Goal: Use online tool/utility: Utilize a website feature to perform a specific function

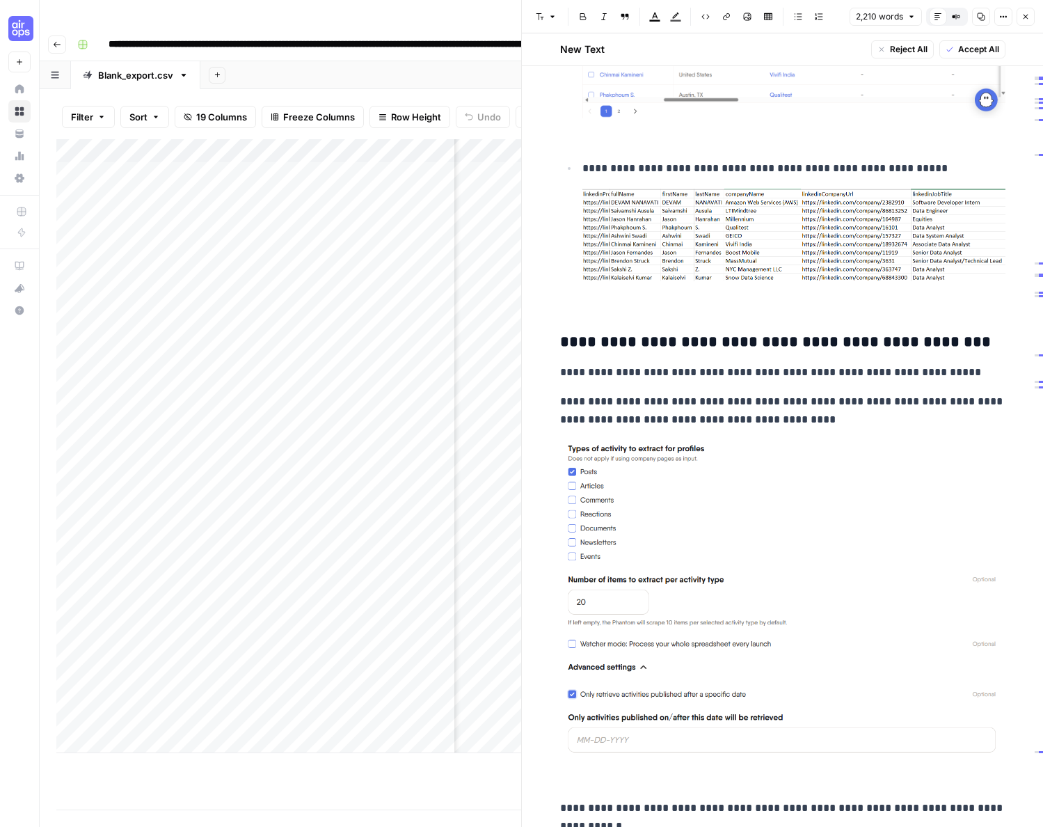
click at [1027, 13] on icon "button" at bounding box center [1026, 17] width 8 height 8
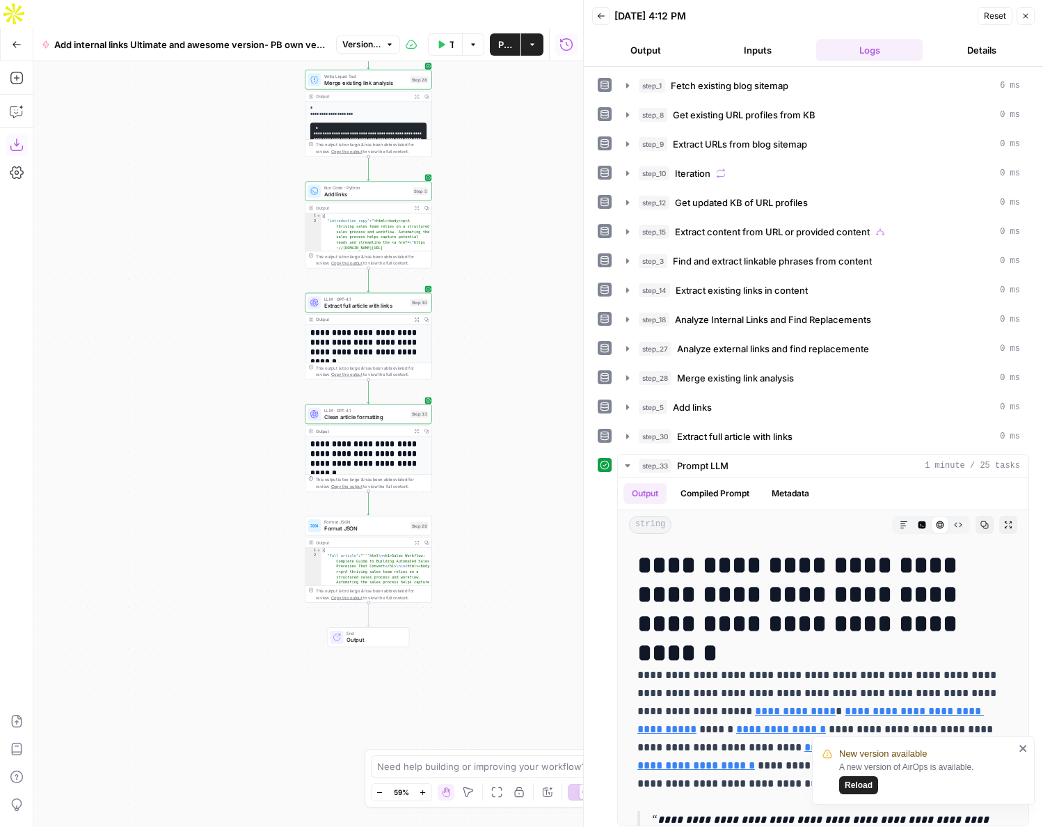
scroll to position [237, 0]
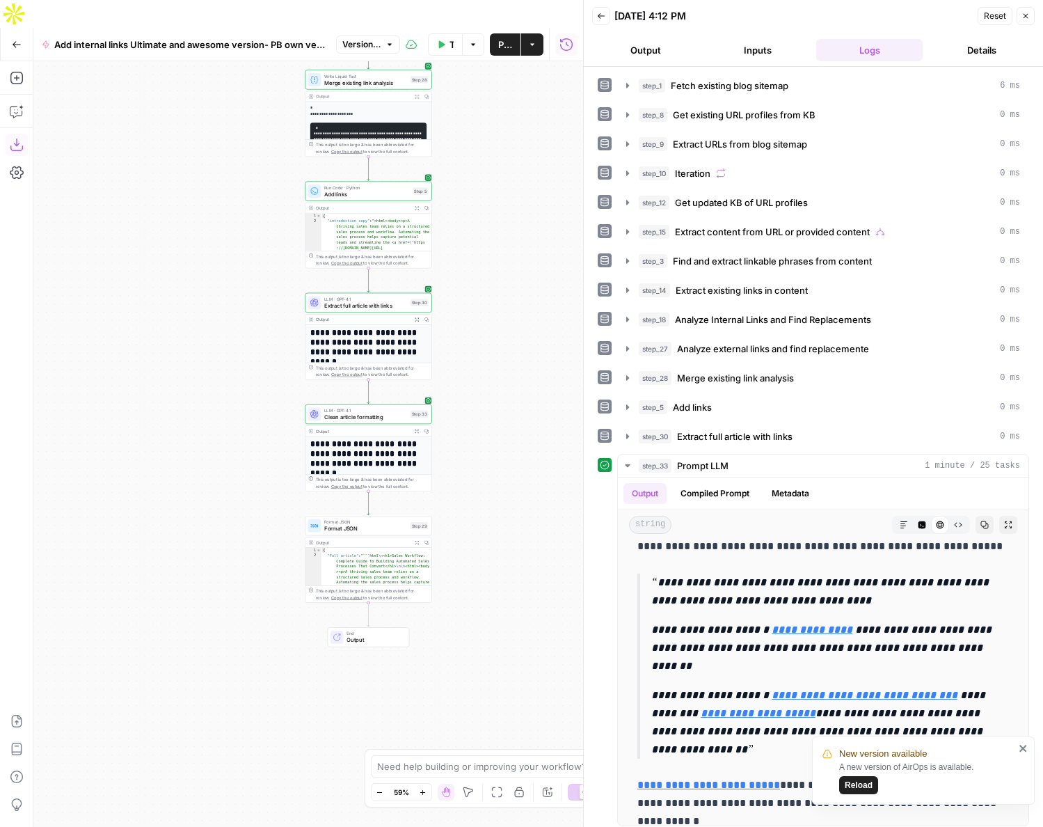
click at [19, 138] on icon "button" at bounding box center [17, 145] width 14 height 14
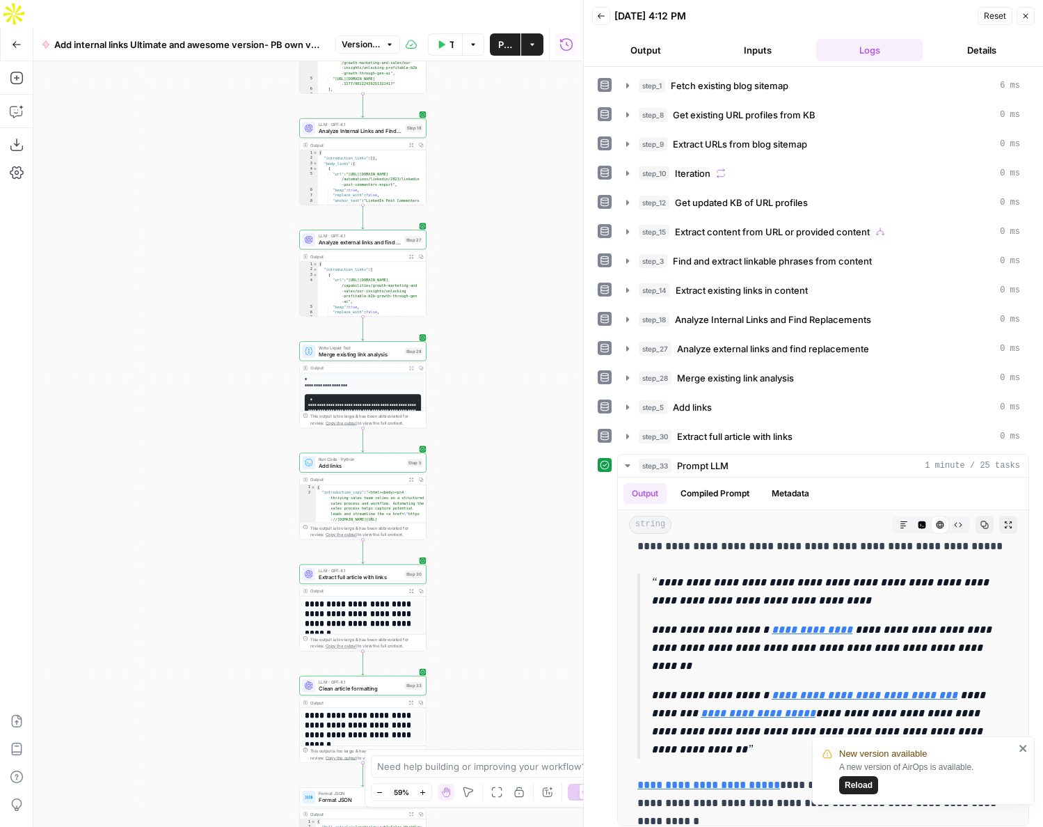
drag, startPoint x: 439, startPoint y: 146, endPoint x: 430, endPoint y: 436, distance: 289.7
click at [431, 429] on div "false true false true Workflow Set Inputs Inputs Get Knowledge Base File Fetch …" at bounding box center [308, 457] width 550 height 793
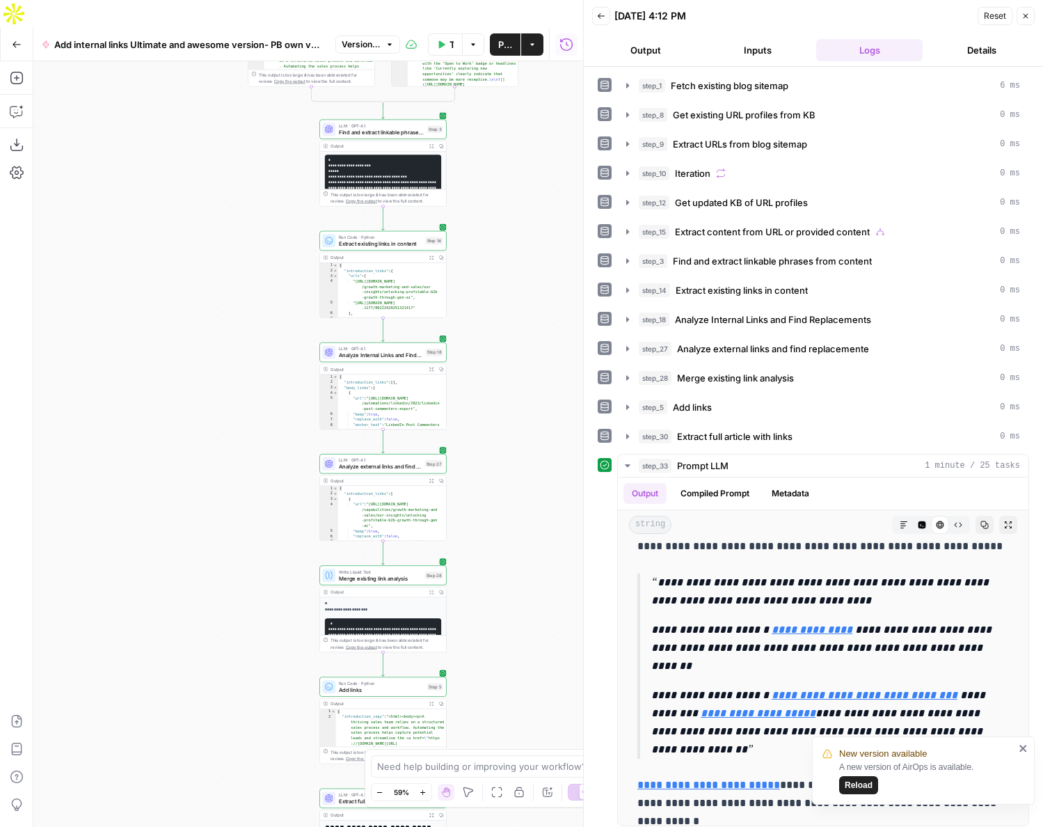
drag, startPoint x: 445, startPoint y: 199, endPoint x: 467, endPoint y: 411, distance: 213.4
click at [467, 412] on div "false true false true Workflow Set Inputs Inputs Get Knowledge Base File Fetch …" at bounding box center [308, 457] width 550 height 793
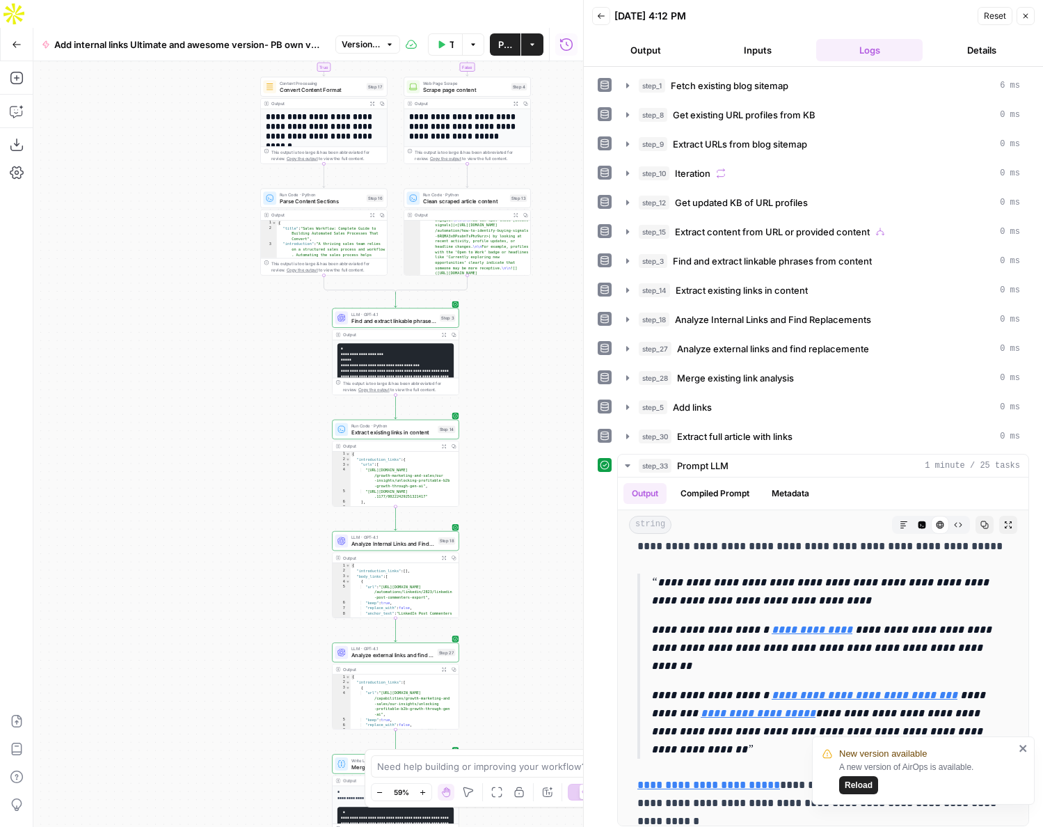
drag, startPoint x: 506, startPoint y: 150, endPoint x: 518, endPoint y: 367, distance: 218.2
click at [518, 363] on div "false true false true Workflow Set Inputs Inputs Get Knowledge Base File Fetch …" at bounding box center [308, 457] width 550 height 793
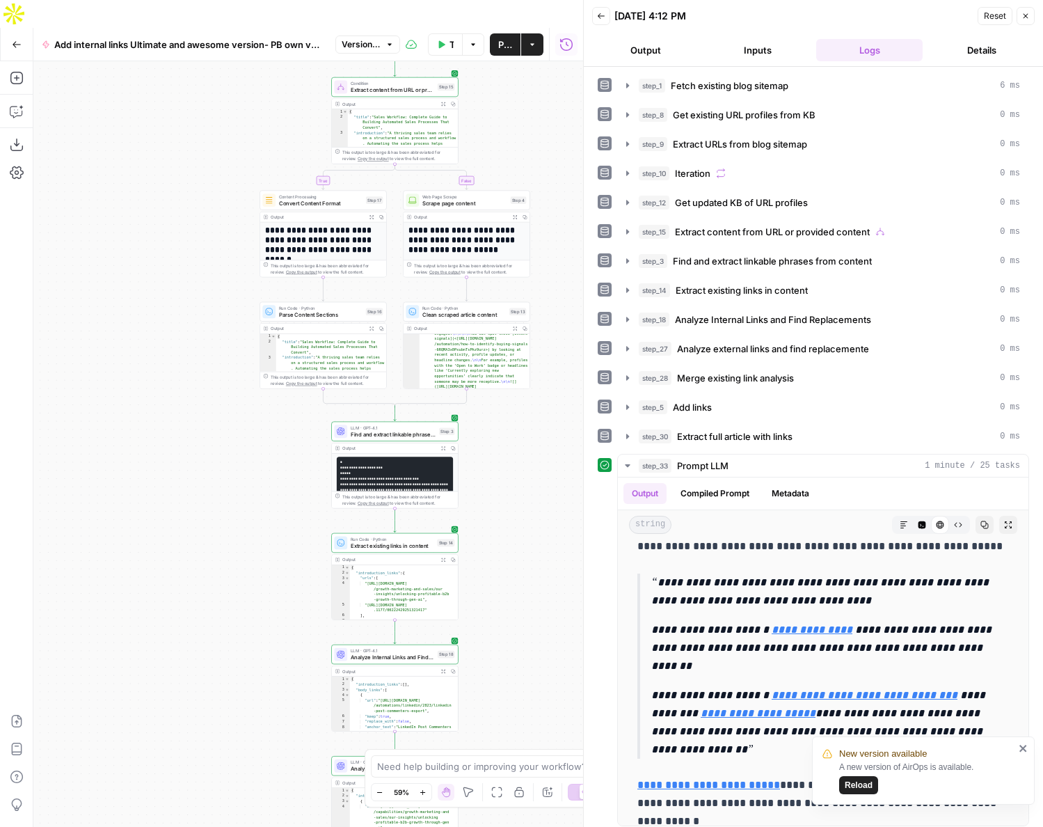
drag, startPoint x: 532, startPoint y: 309, endPoint x: 532, endPoint y: 398, distance: 89.1
click at [532, 398] on div "false true false true Workflow Set Inputs Inputs Get Knowledge Base File Fetch …" at bounding box center [308, 457] width 550 height 793
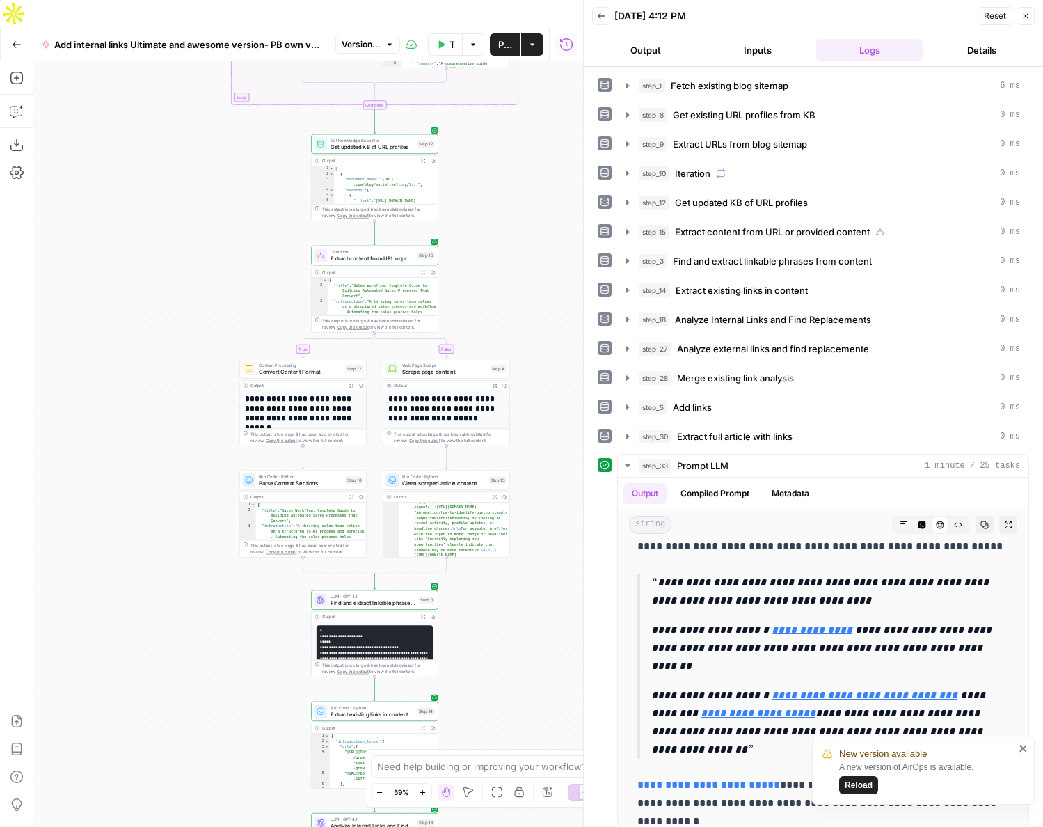
drag, startPoint x: 545, startPoint y: 109, endPoint x: 510, endPoint y: 322, distance: 215.8
click at [510, 319] on div "false true false true Workflow Set Inputs Inputs Get Knowledge Base File Fetch …" at bounding box center [308, 457] width 550 height 793
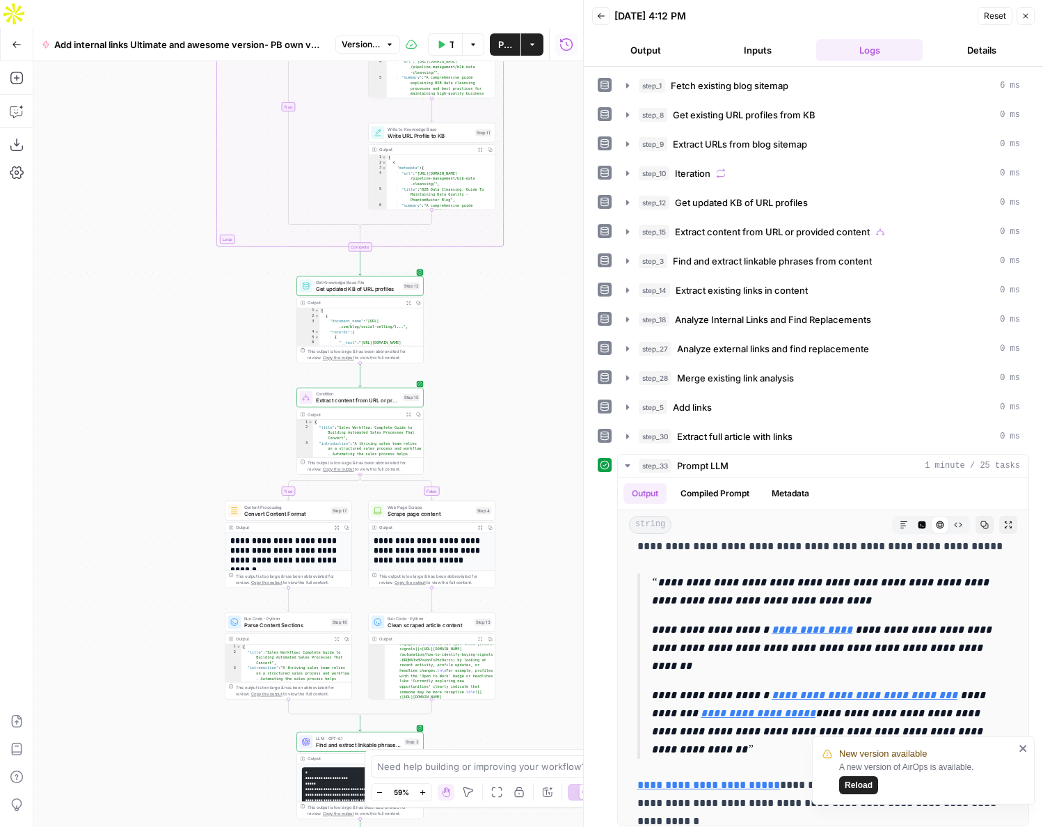
drag, startPoint x: 510, startPoint y: 322, endPoint x: 510, endPoint y: 518, distance: 196.3
click at [510, 517] on div "false true false true Workflow Set Inputs Inputs Get Knowledge Base File Fetch …" at bounding box center [308, 457] width 550 height 793
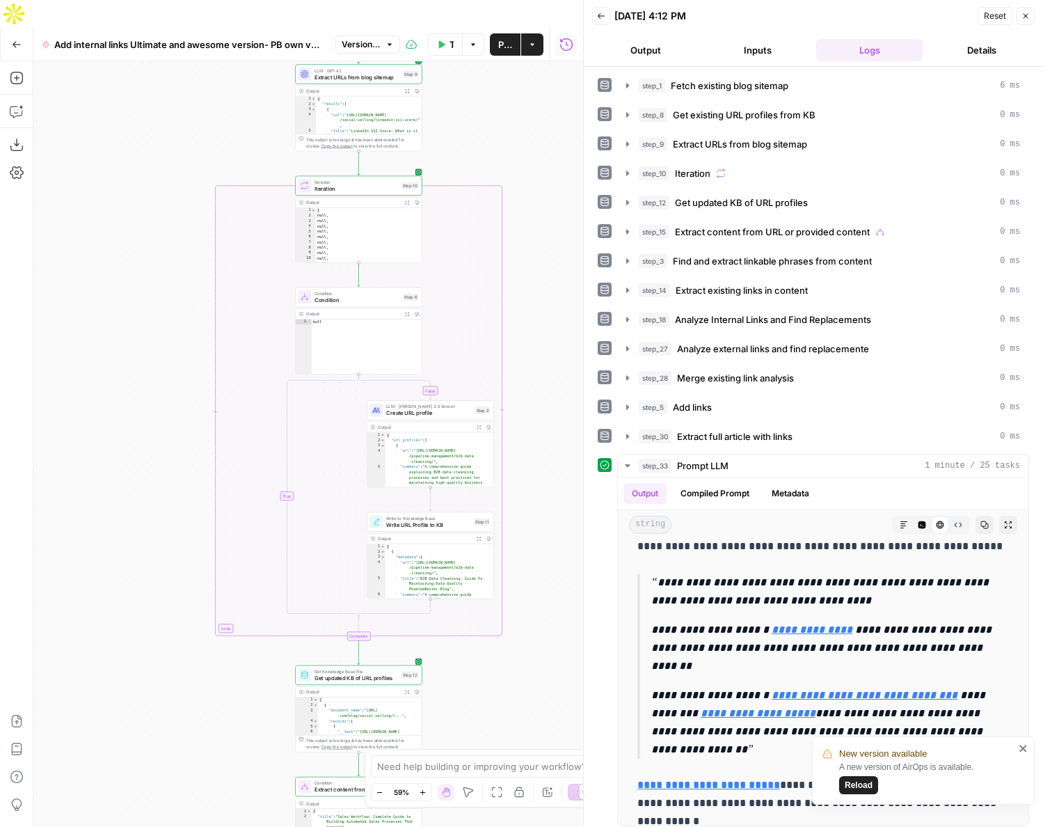
drag, startPoint x: 544, startPoint y: 324, endPoint x: 543, endPoint y: 470, distance: 146.1
click at [543, 470] on div "false true false true Workflow Set Inputs Inputs Get Knowledge Base File Fetch …" at bounding box center [308, 457] width 550 height 793
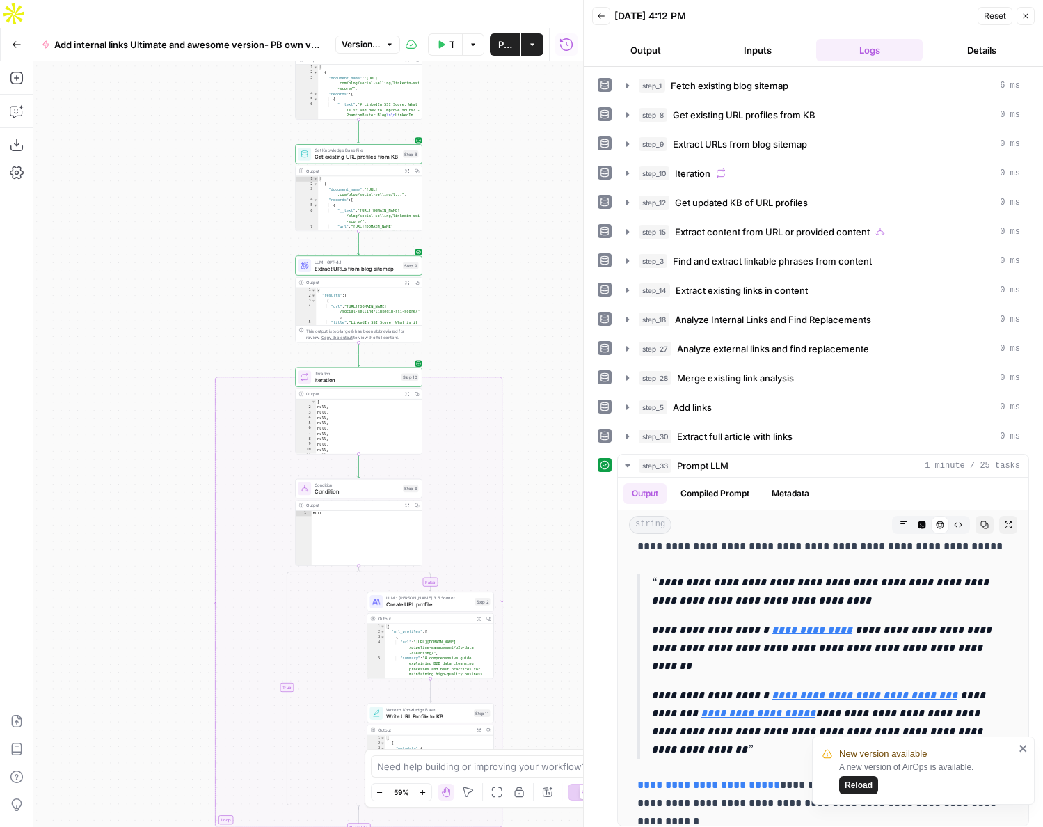
drag, startPoint x: 541, startPoint y: 169, endPoint x: 541, endPoint y: 382, distance: 213.0
click at [541, 382] on div "false true false true Workflow Set Inputs Inputs Get Knowledge Base File Fetch …" at bounding box center [308, 457] width 550 height 793
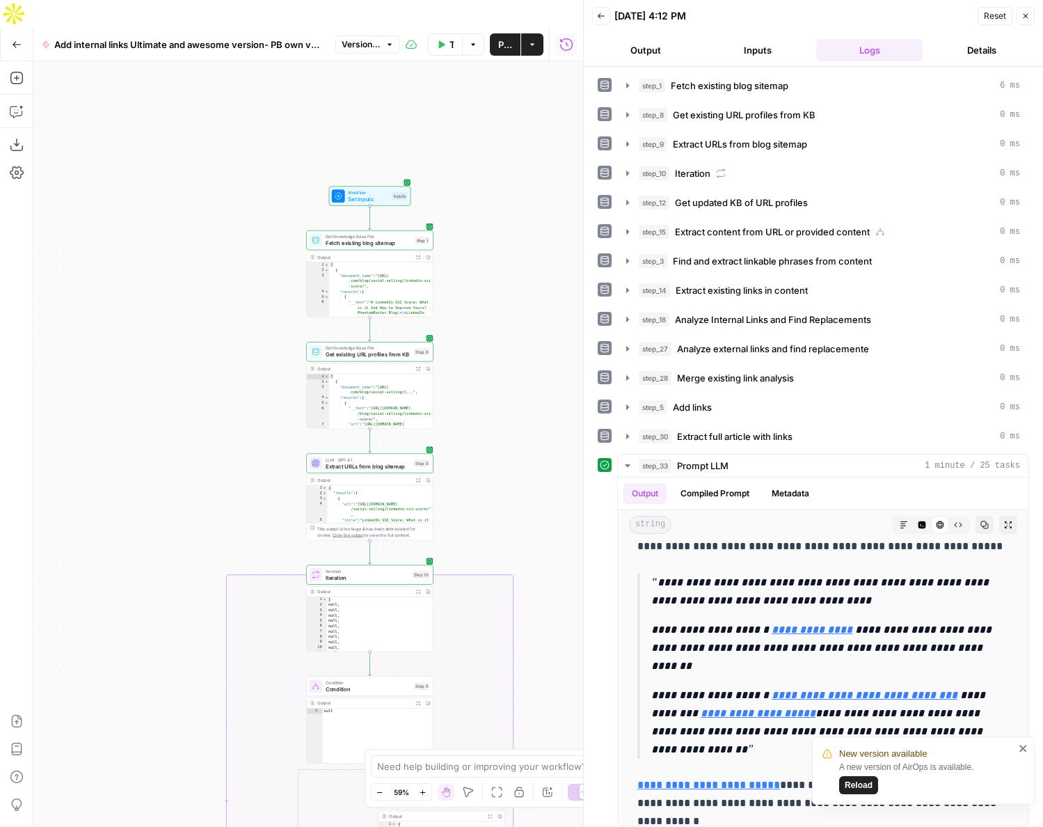
drag, startPoint x: 505, startPoint y: 173, endPoint x: 516, endPoint y: 344, distance: 171.6
click at [516, 344] on div "false true false true Workflow Set Inputs Inputs Get Knowledge Base File Fetch …" at bounding box center [308, 457] width 550 height 793
click at [388, 189] on span "Workflow" at bounding box center [368, 192] width 40 height 6
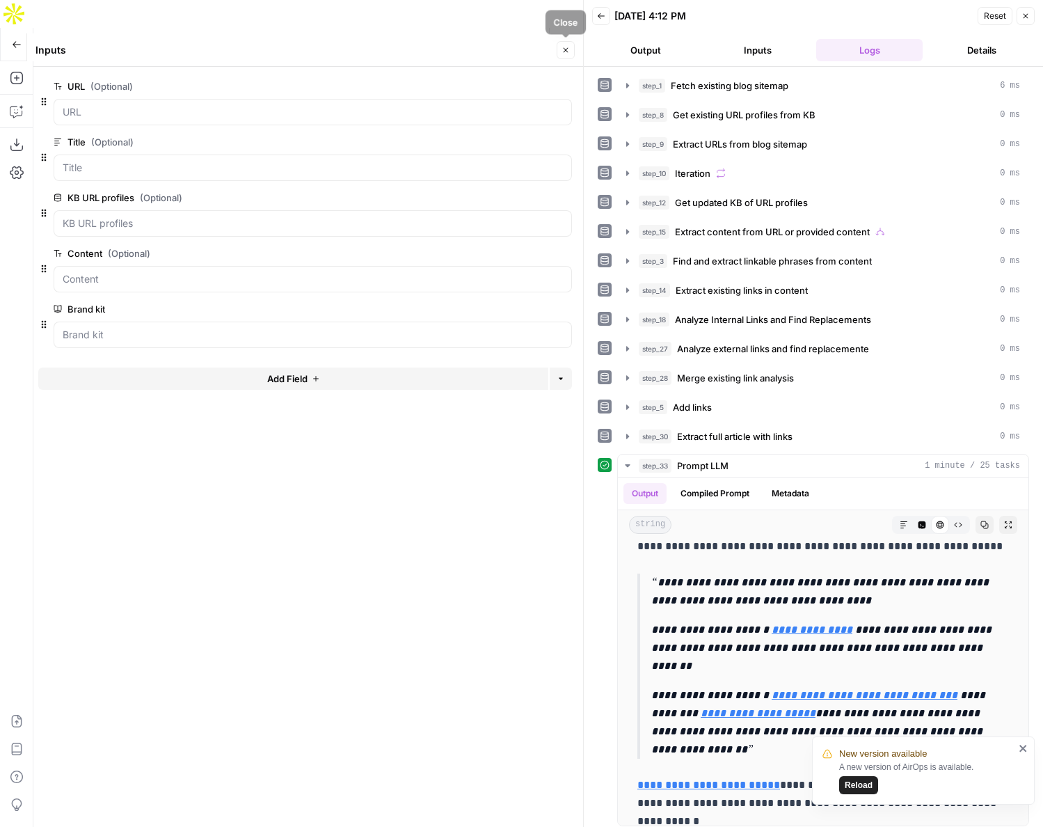
click at [571, 44] on button "Close" at bounding box center [566, 50] width 18 height 18
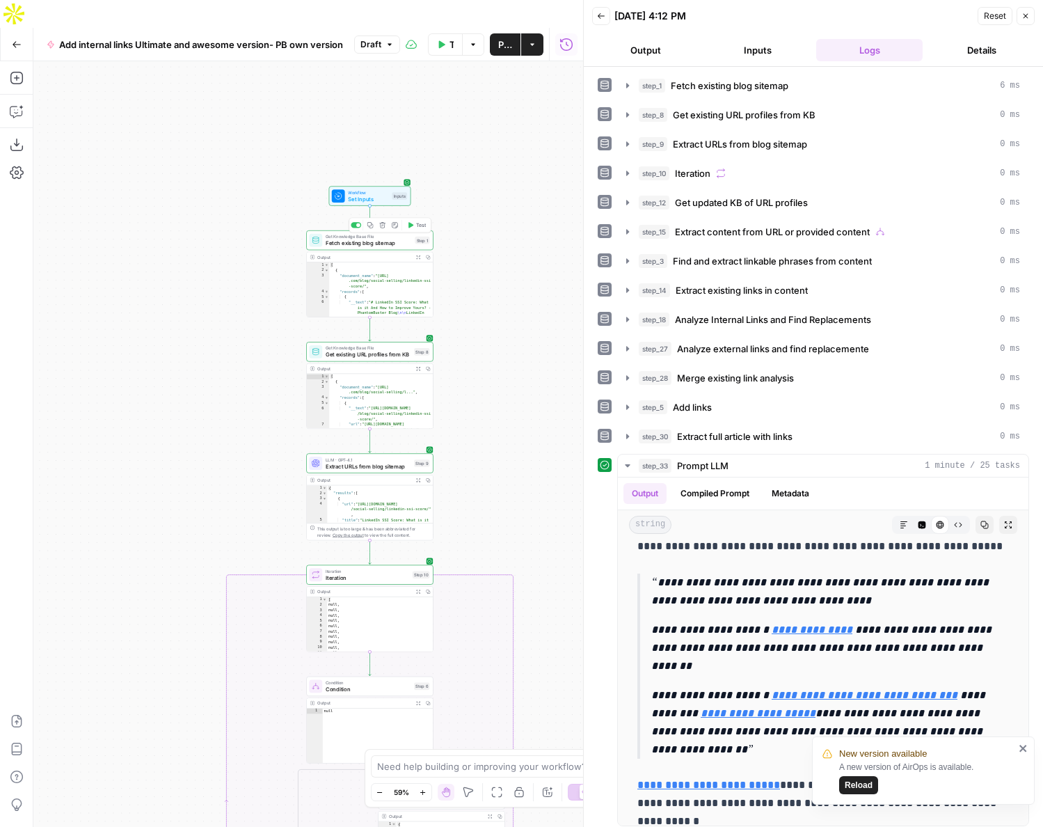
click at [388, 239] on span "Fetch existing blog sitemap" at bounding box center [369, 243] width 86 height 8
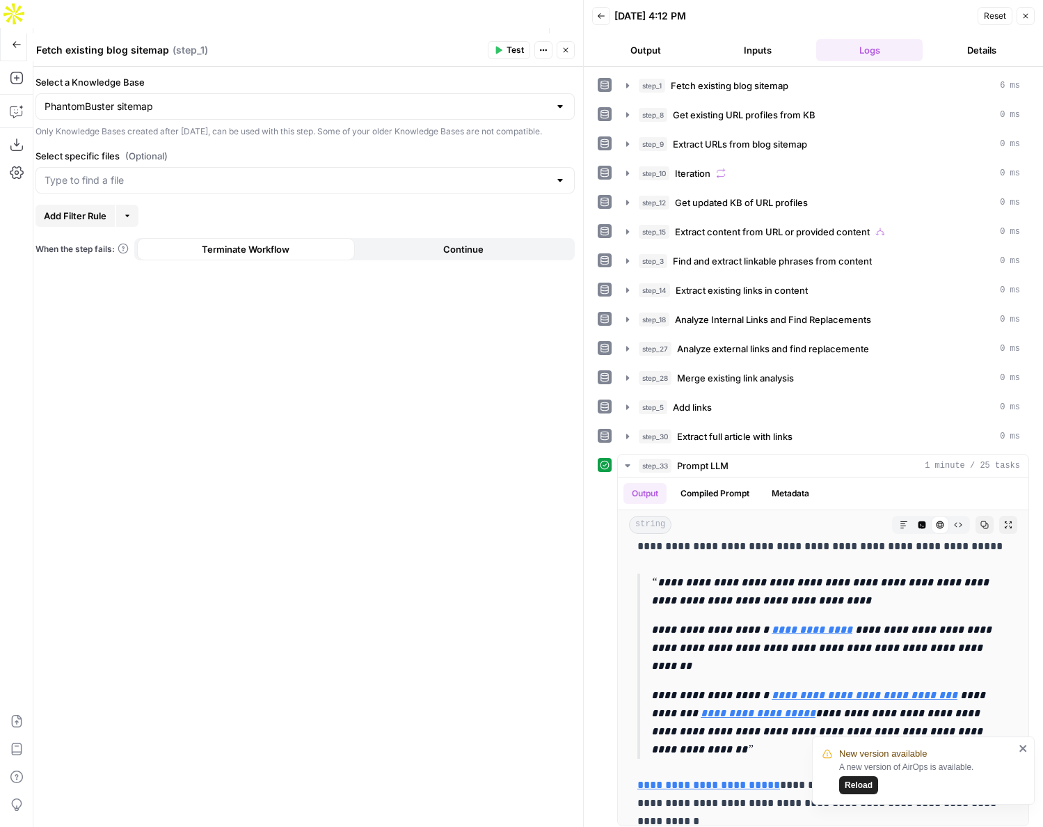
click at [562, 187] on div at bounding box center [560, 180] width 11 height 14
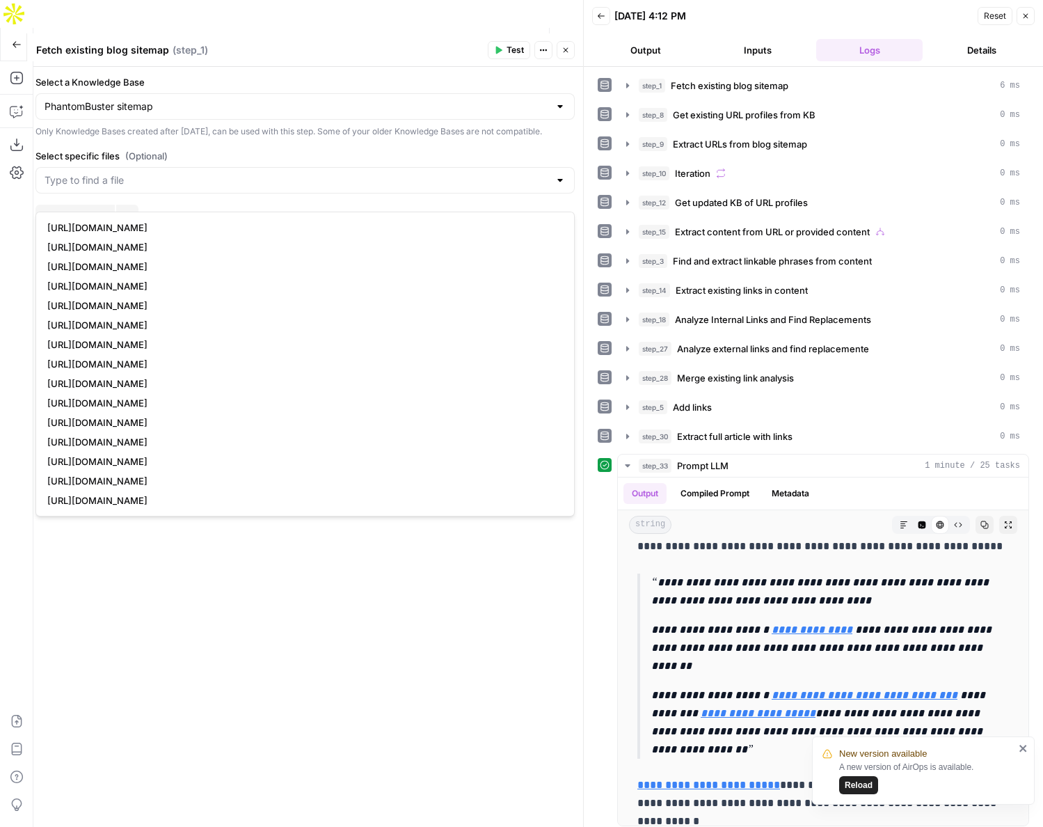
click at [539, 155] on form "Select a Knowledge Base PhantomBuster sitemap Only Knowledge Bases created afte…" at bounding box center [305, 447] width 556 height 760
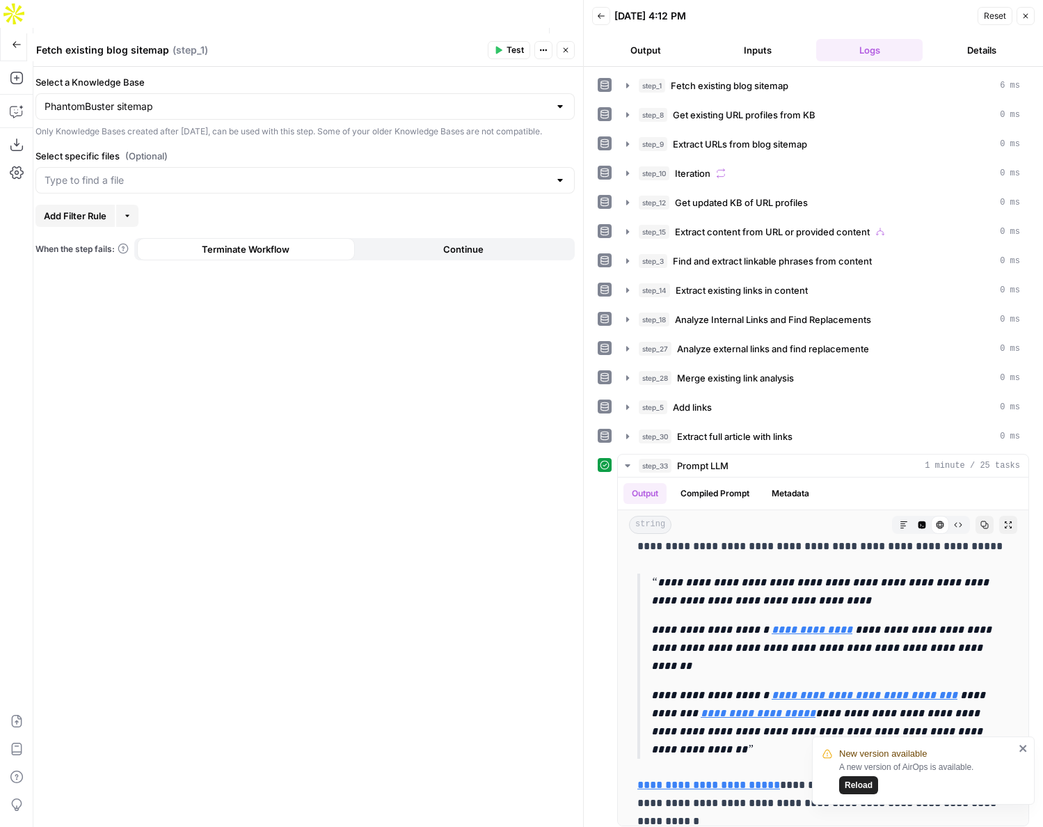
click at [564, 46] on icon "button" at bounding box center [566, 50] width 8 height 8
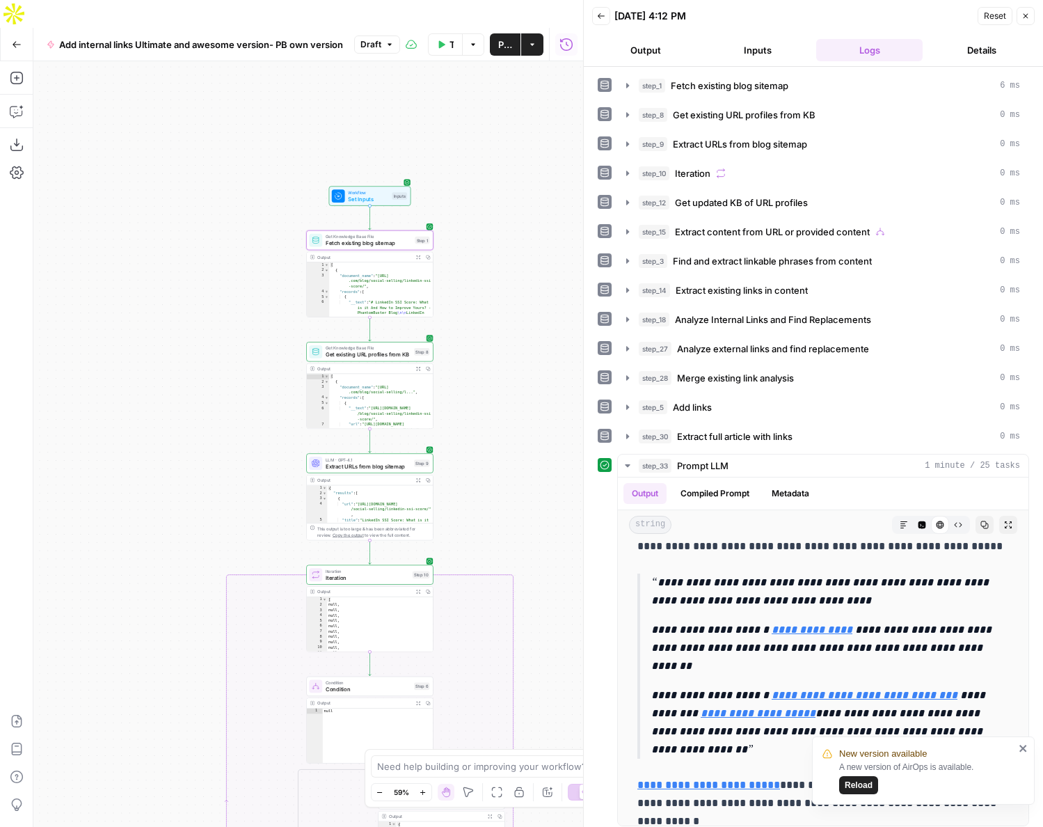
click at [372, 351] on span "Get existing URL profiles from KB" at bounding box center [368, 355] width 85 height 8
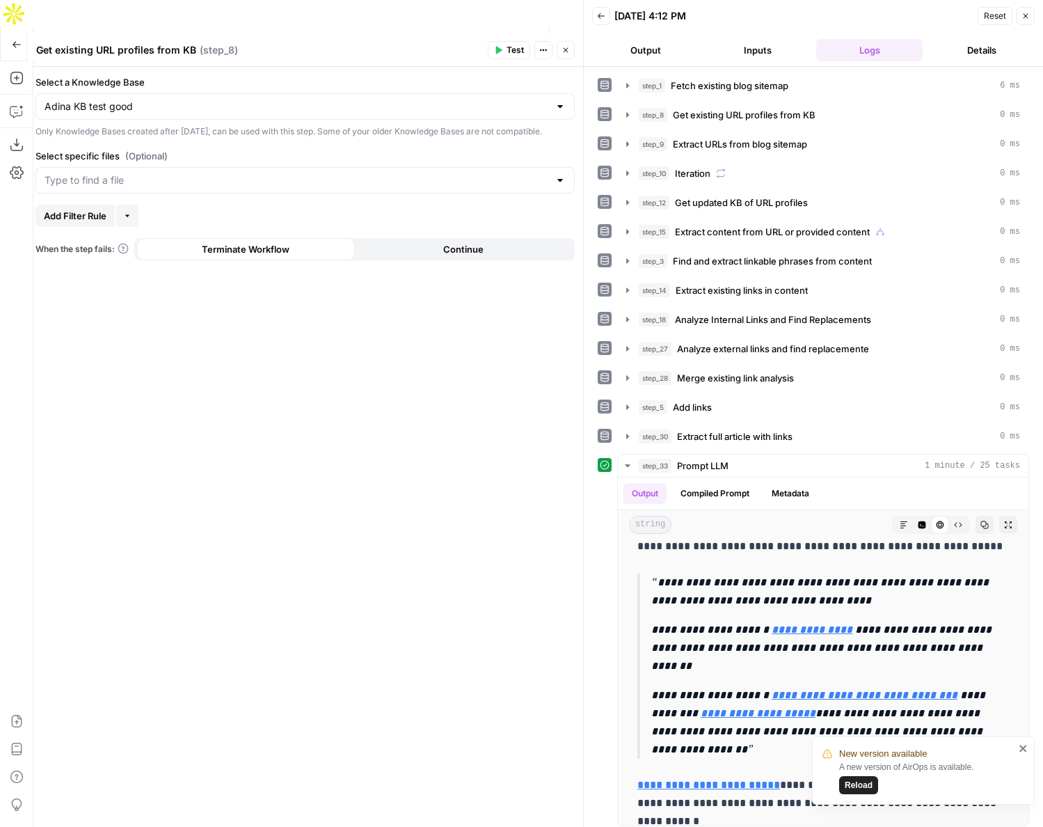
click at [563, 107] on div at bounding box center [560, 107] width 11 height 14
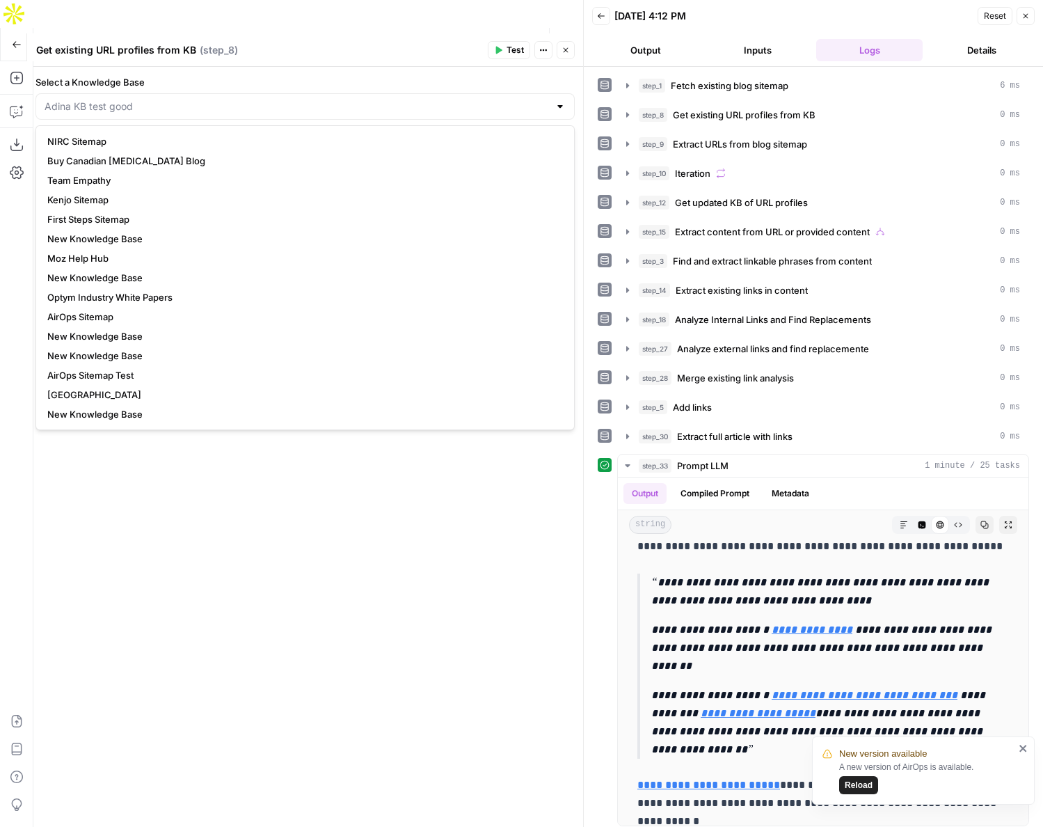
click at [561, 106] on div at bounding box center [560, 107] width 11 height 14
type input "Adina KB test good"
click at [564, 70] on form "Select a Knowledge Base Adina KB test good Only Knowledge Bases created after J…" at bounding box center [305, 447] width 556 height 760
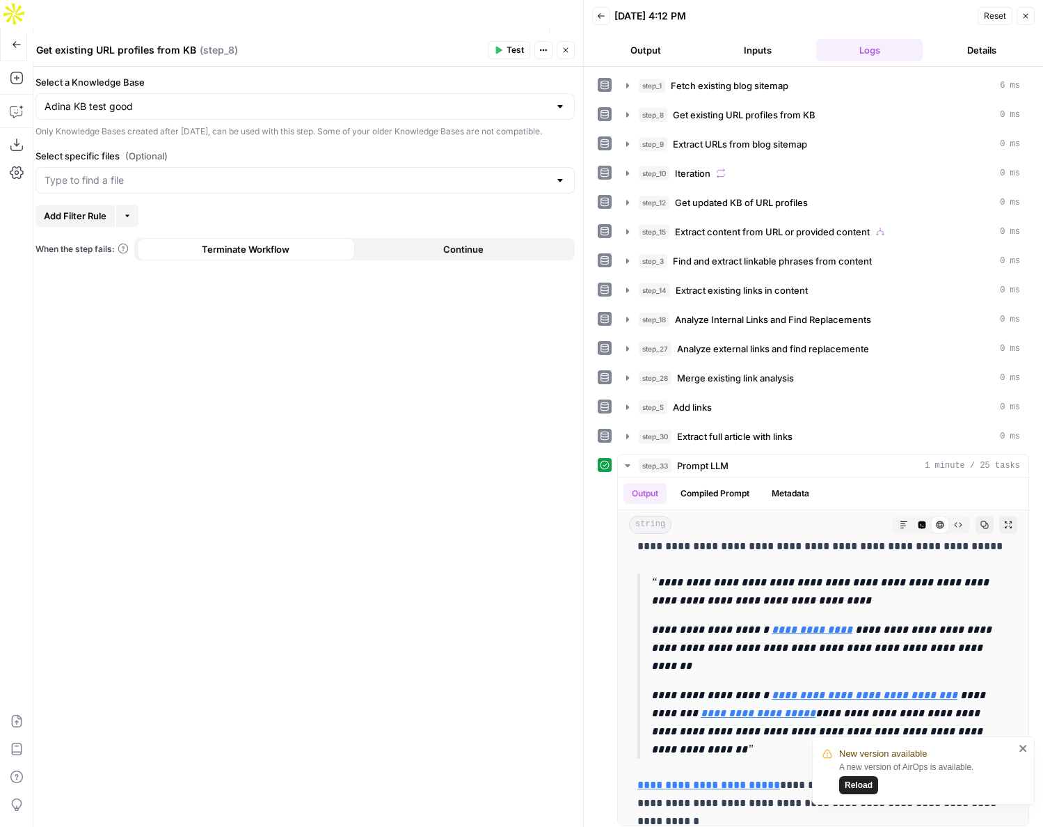
click at [564, 44] on button "Close" at bounding box center [566, 50] width 18 height 18
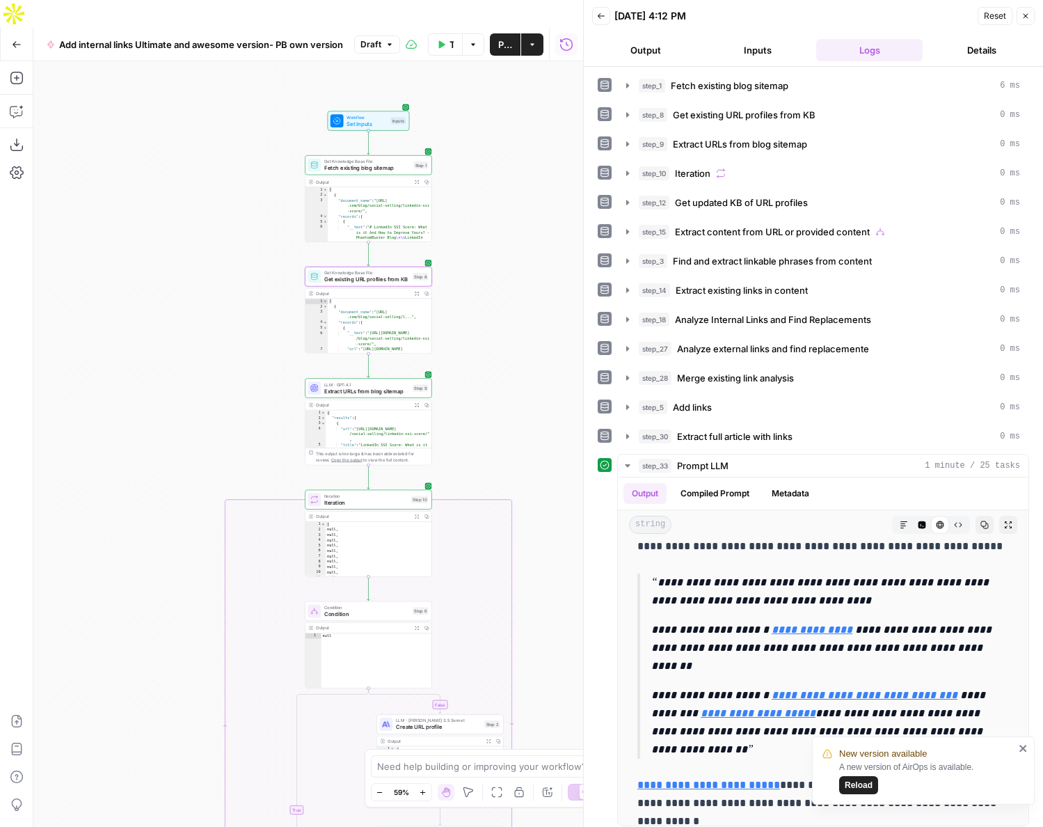
drag, startPoint x: 229, startPoint y: 385, endPoint x: 228, endPoint y: 306, distance: 78.7
click at [228, 306] on div "false true false true Workflow Set Inputs Inputs Get Knowledge Base File Fetch …" at bounding box center [308, 457] width 550 height 793
click at [367, 111] on span "Workflow" at bounding box center [367, 114] width 40 height 6
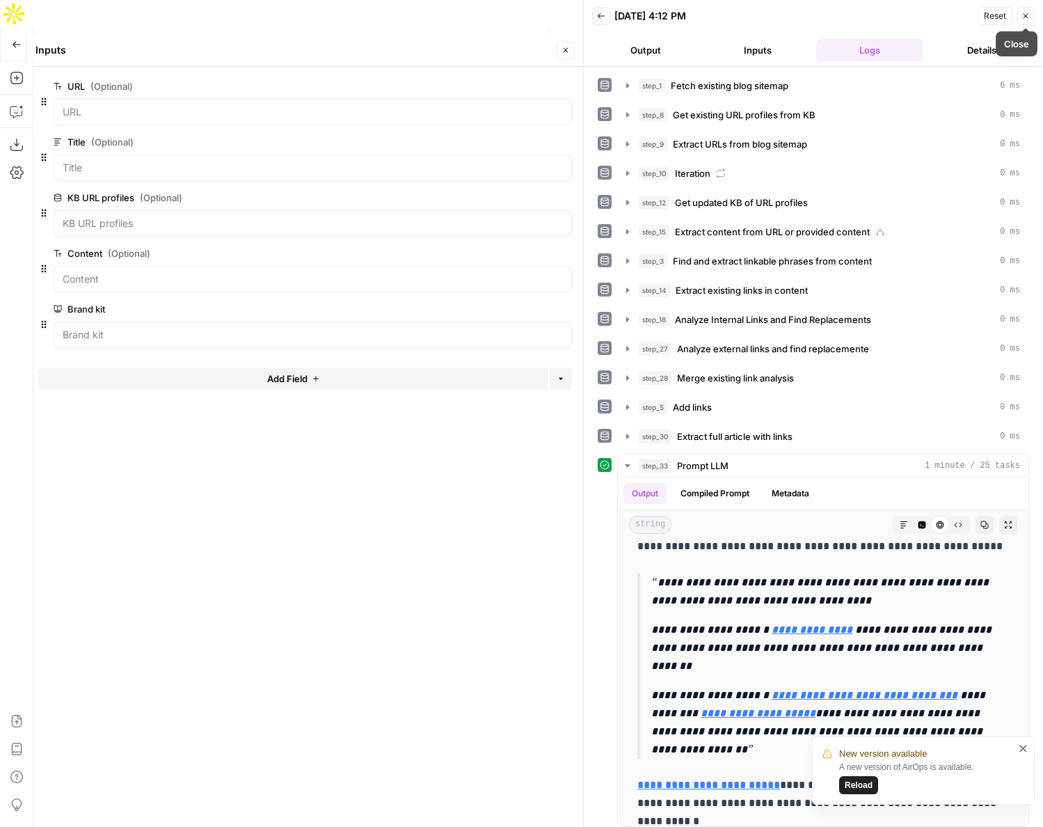
click at [1024, 14] on icon "button" at bounding box center [1026, 16] width 8 height 8
